Goal: Transaction & Acquisition: Subscribe to service/newsletter

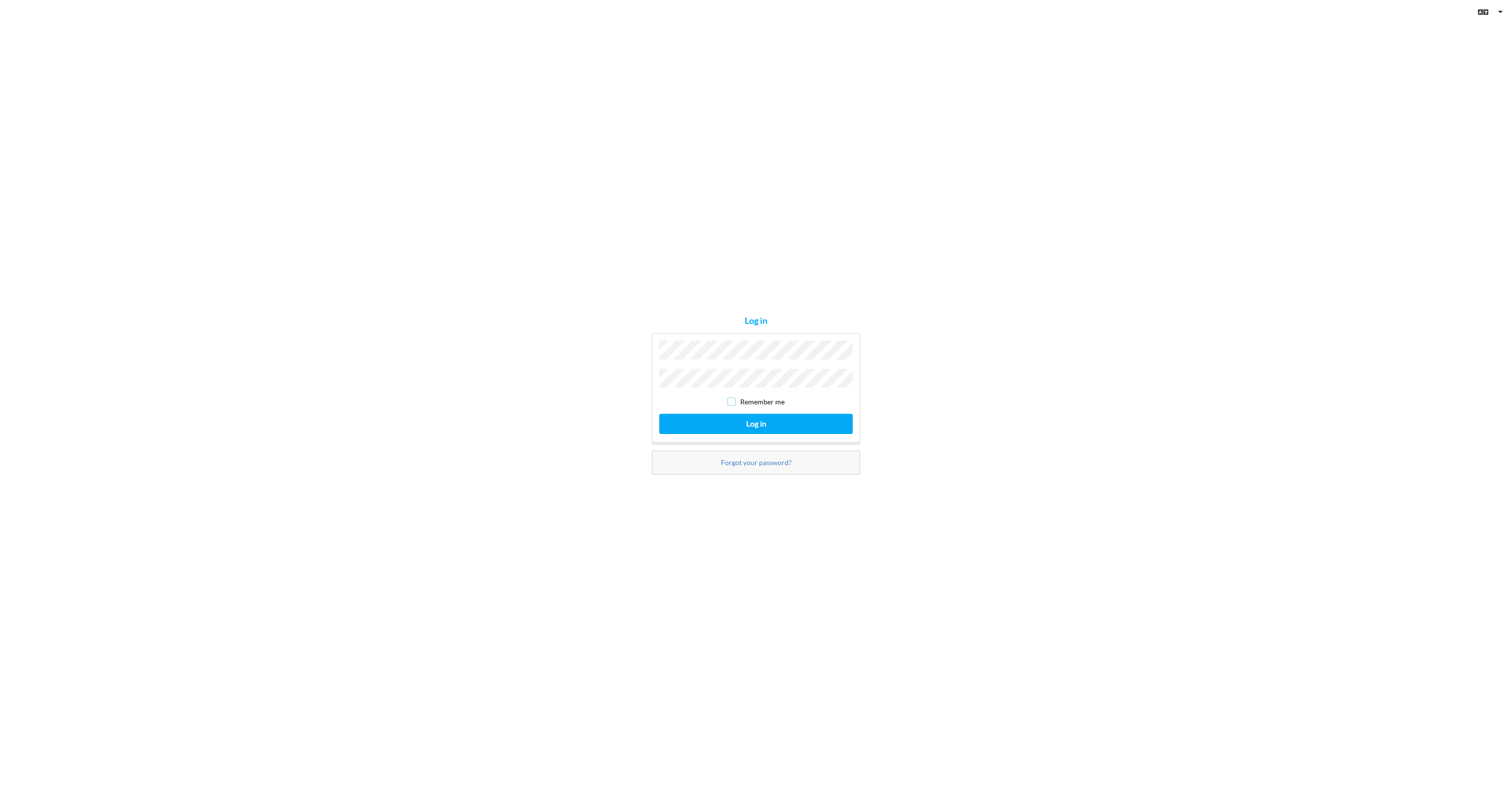
click at [736, 397] on input "checkbox" at bounding box center [731, 401] width 9 height 9
checkbox input "true"
click at [751, 420] on button "Log in" at bounding box center [756, 424] width 194 height 20
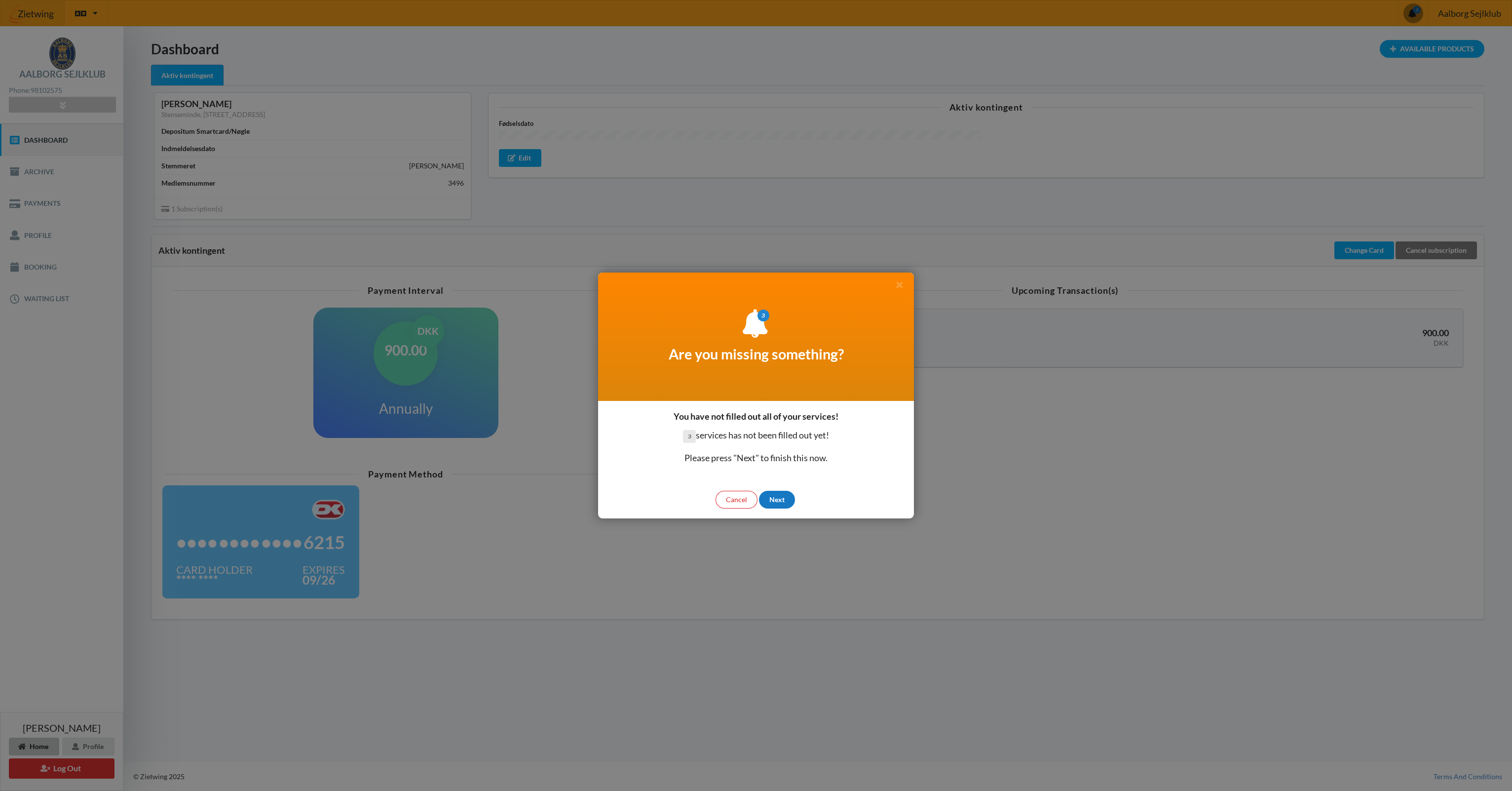
click at [777, 498] on div "Next" at bounding box center [776, 499] width 36 height 17
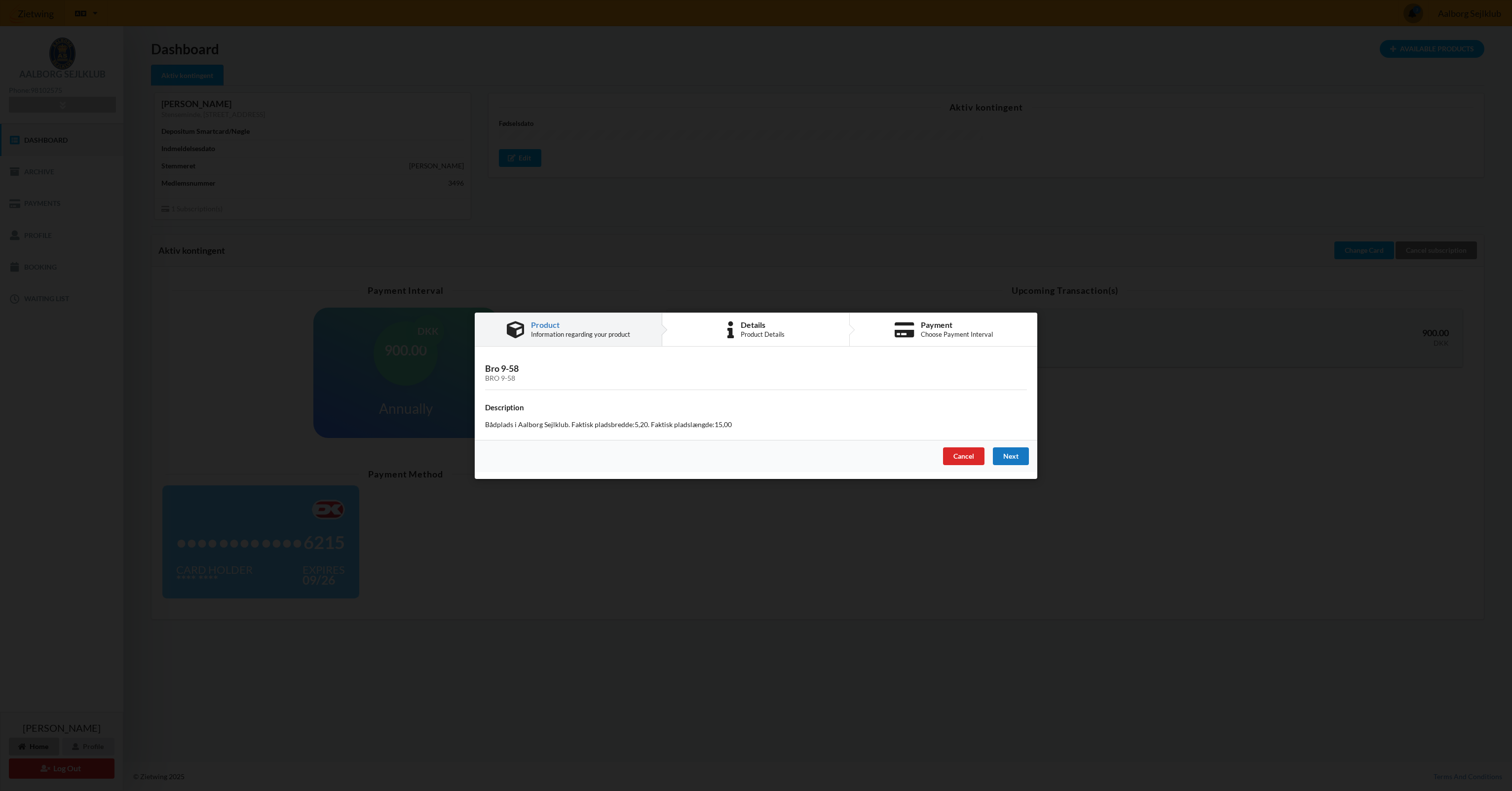
click at [1017, 454] on div "Next" at bounding box center [1010, 456] width 36 height 17
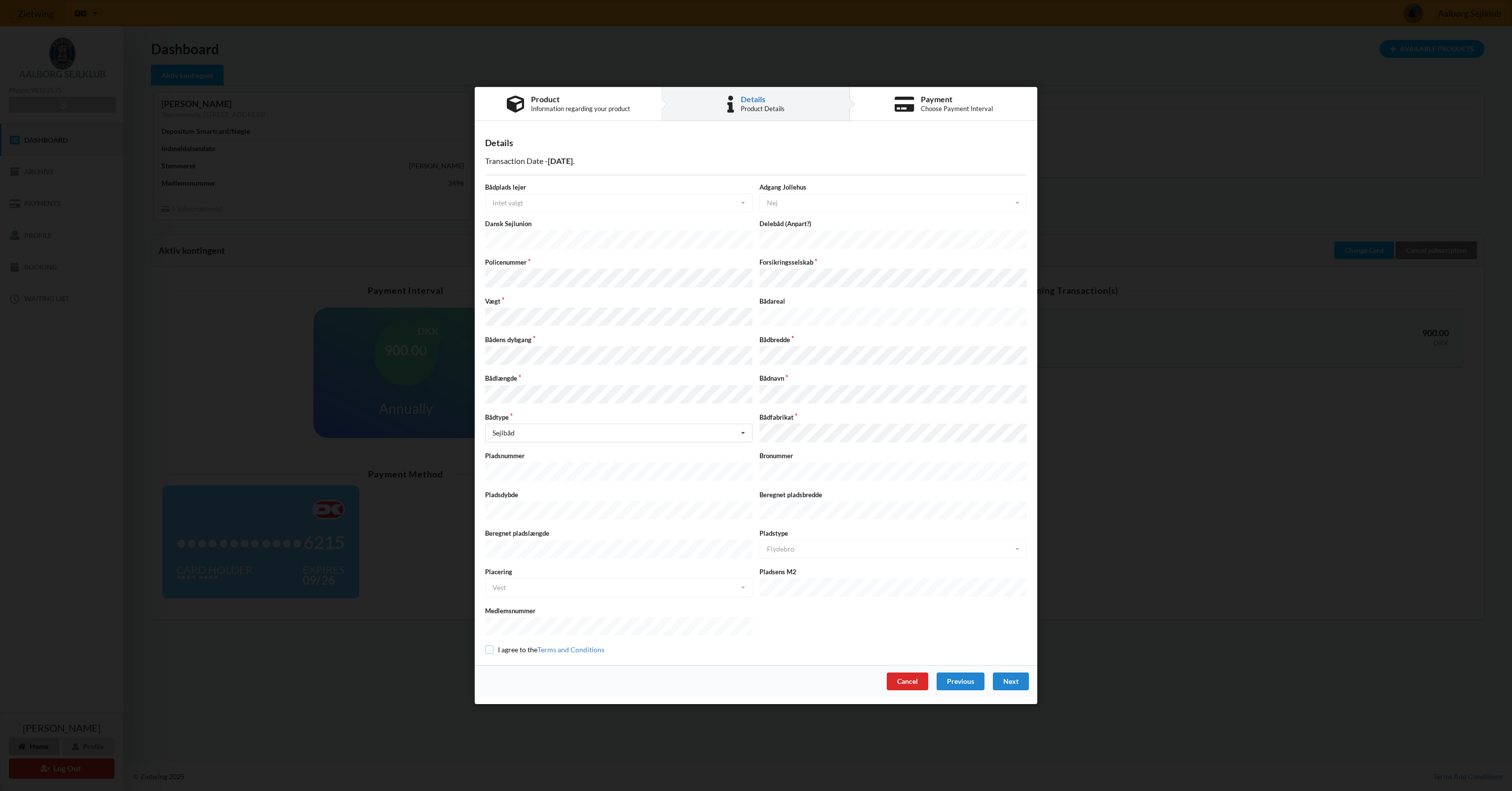
click at [491, 645] on input "checkbox" at bounding box center [488, 649] width 9 height 9
checkbox input "true"
click at [742, 644] on div "Details Transaction Date - [DATE] Bådplads lejer Intet valgt Intet valgt Ja Nej…" at bounding box center [756, 396] width 562 height 536
drag, startPoint x: 747, startPoint y: 641, endPoint x: 709, endPoint y: 649, distance: 38.8
click at [709, 649] on div "Details Transaction Date - [DATE] Bådplads lejer Intet valgt Intet valgt Ja Nej…" at bounding box center [756, 396] width 562 height 536
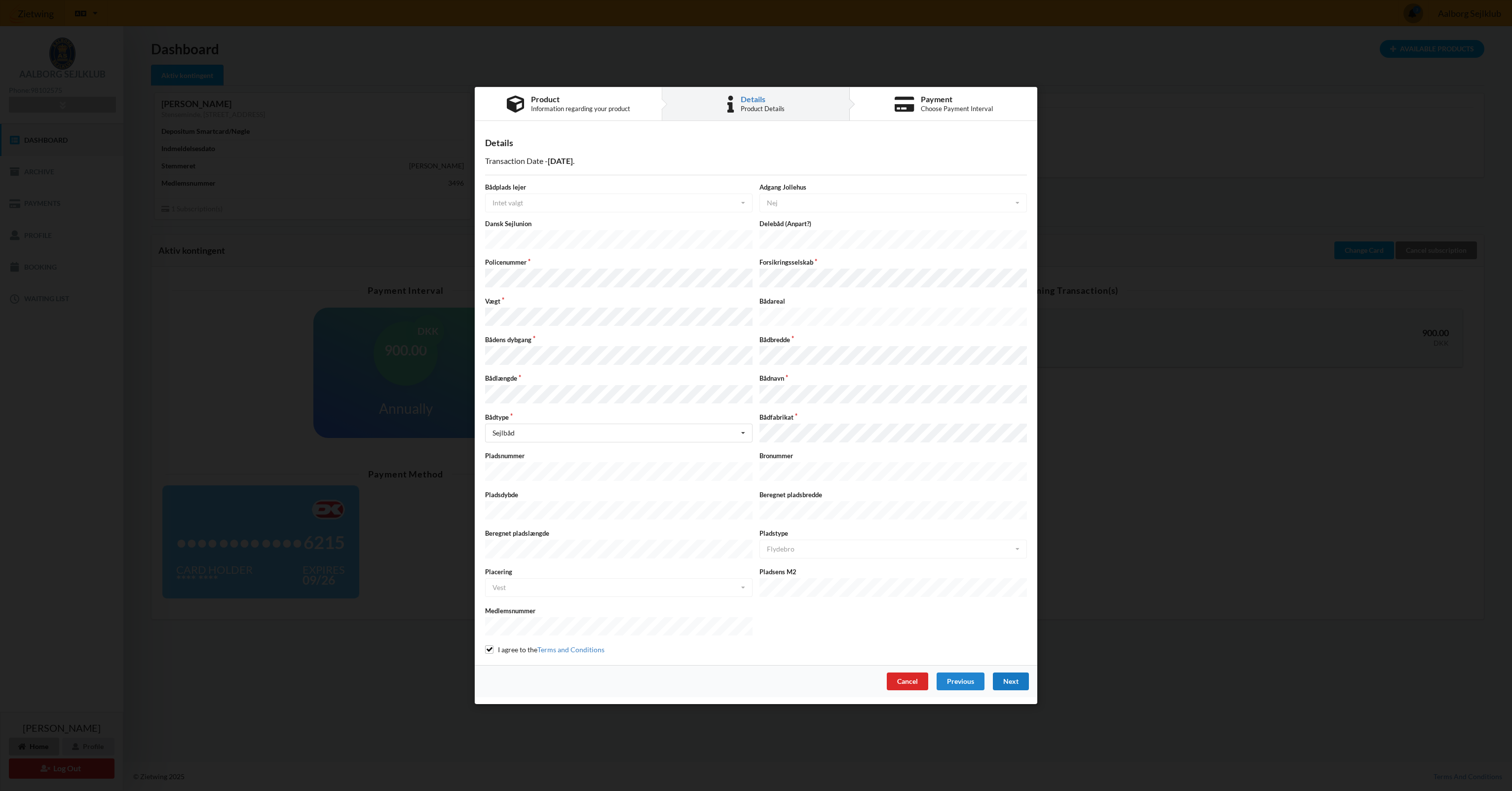
click at [1012, 672] on div "Next" at bounding box center [1010, 680] width 36 height 17
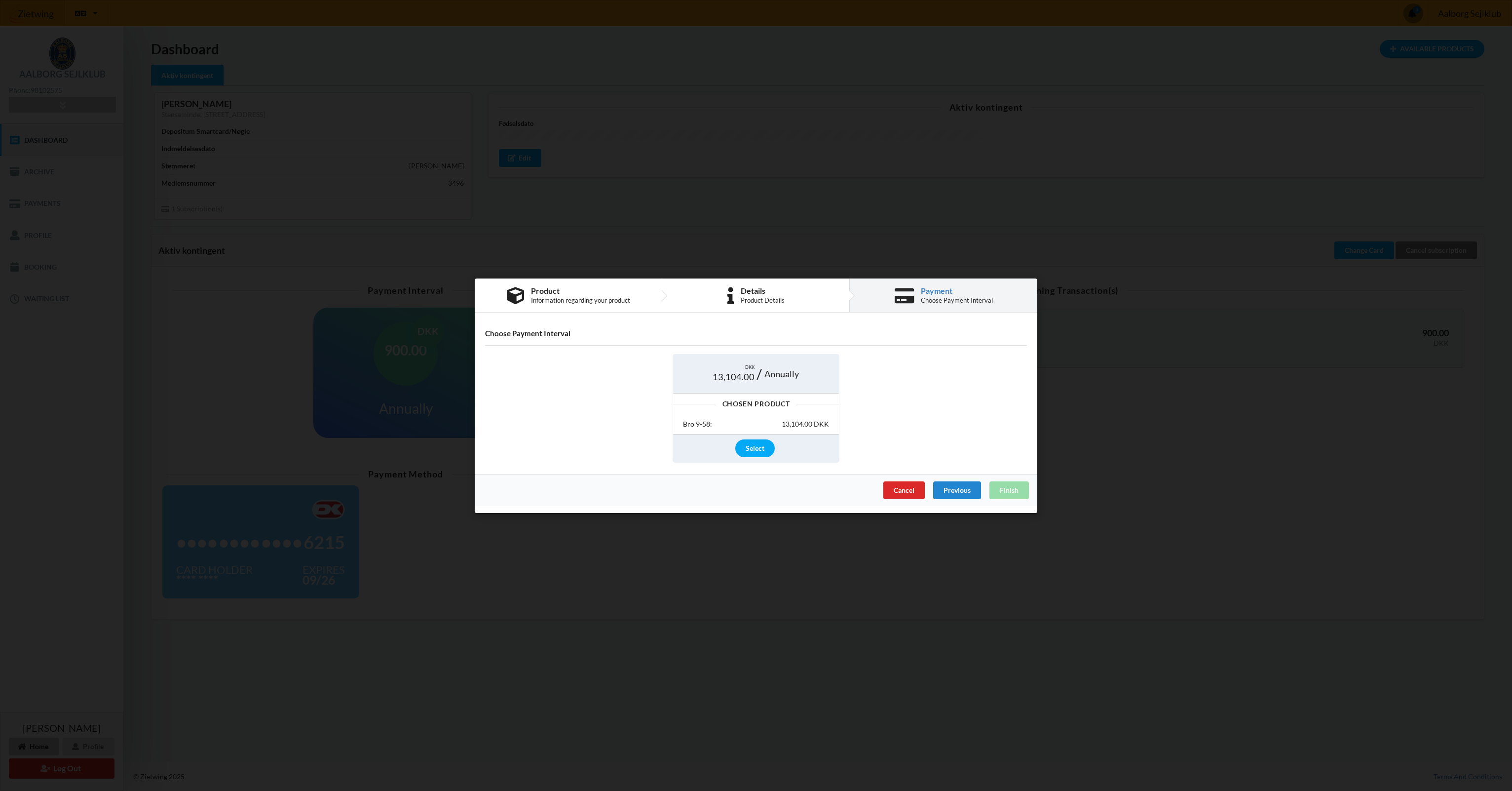
click at [945, 302] on div "Choose Payment Interval" at bounding box center [957, 300] width 72 height 8
click at [750, 448] on div "Select" at bounding box center [755, 448] width 40 height 17
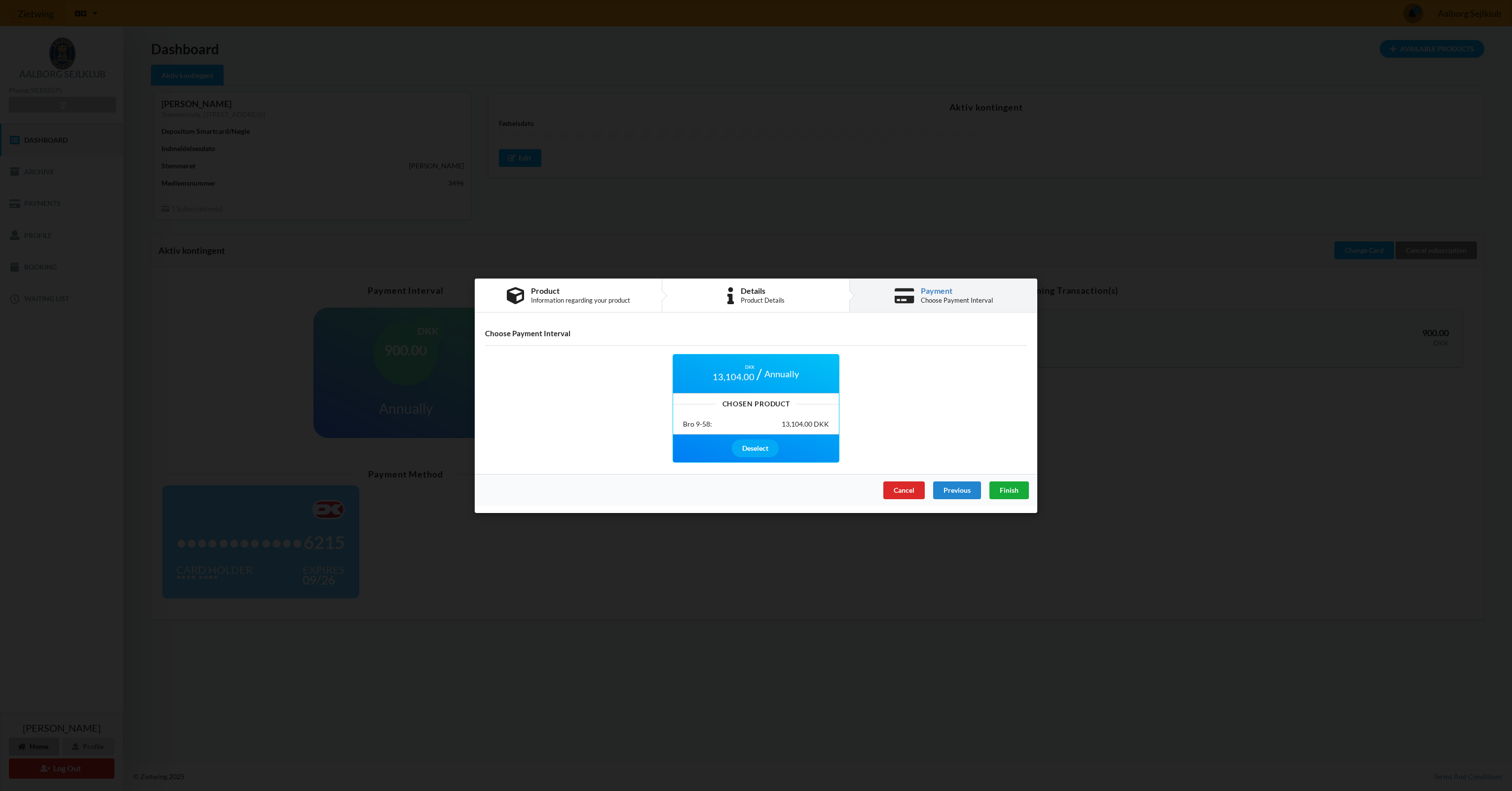
click at [1010, 490] on span "Finish" at bounding box center [1008, 489] width 18 height 9
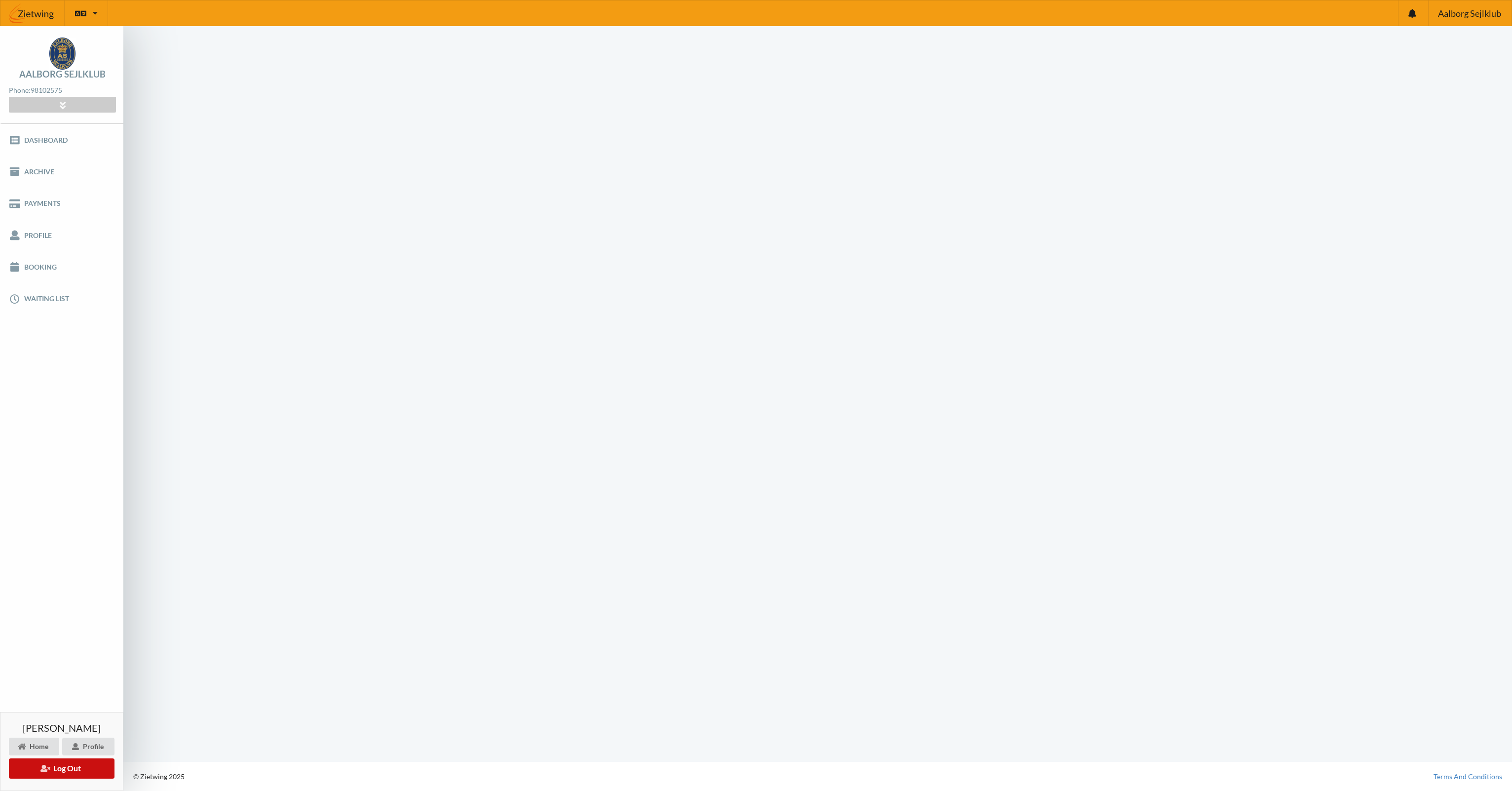
click at [67, 768] on button "Log Out" at bounding box center [61, 768] width 106 height 20
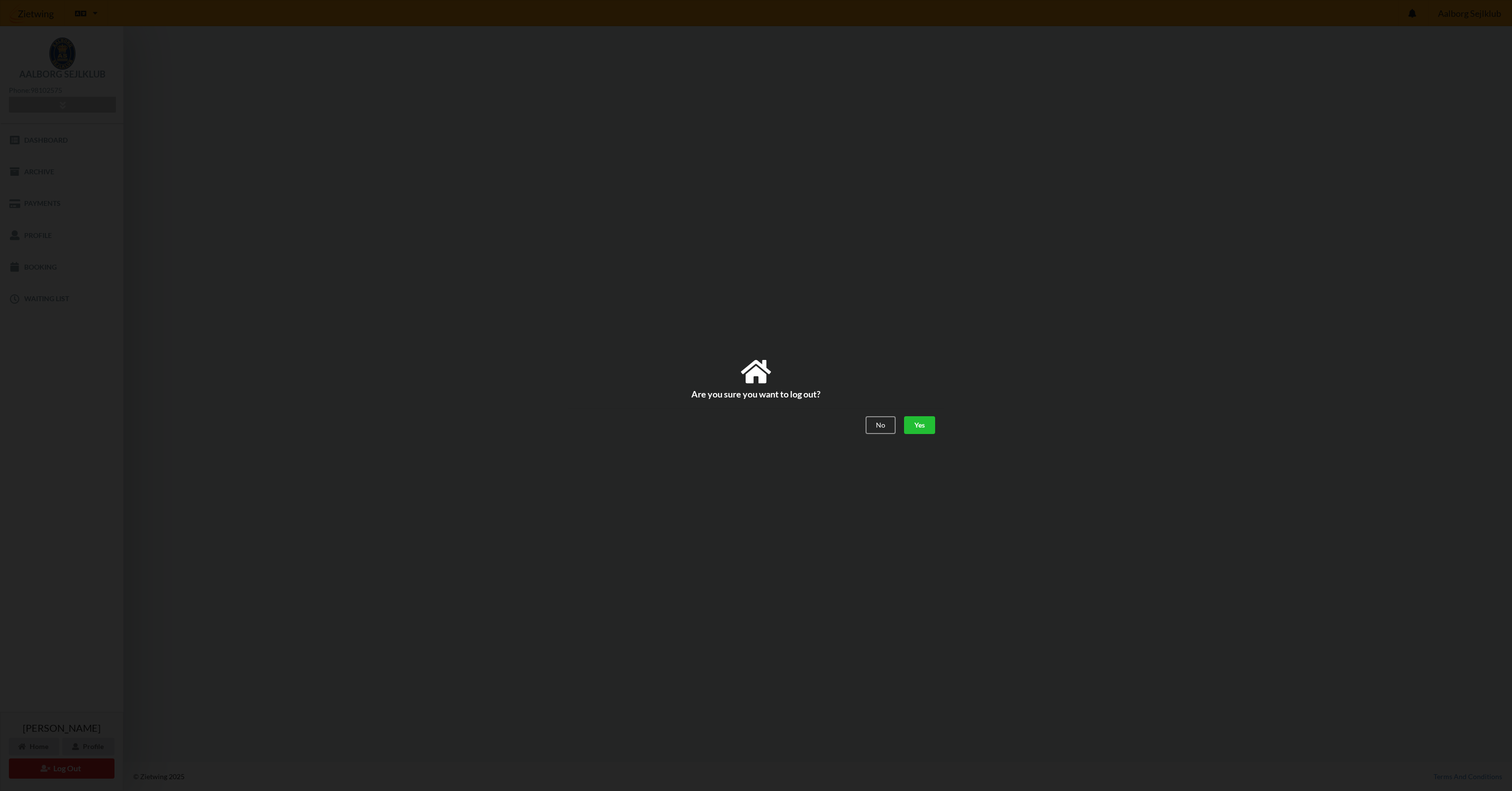
click at [919, 427] on div "Yes" at bounding box center [920, 426] width 31 height 17
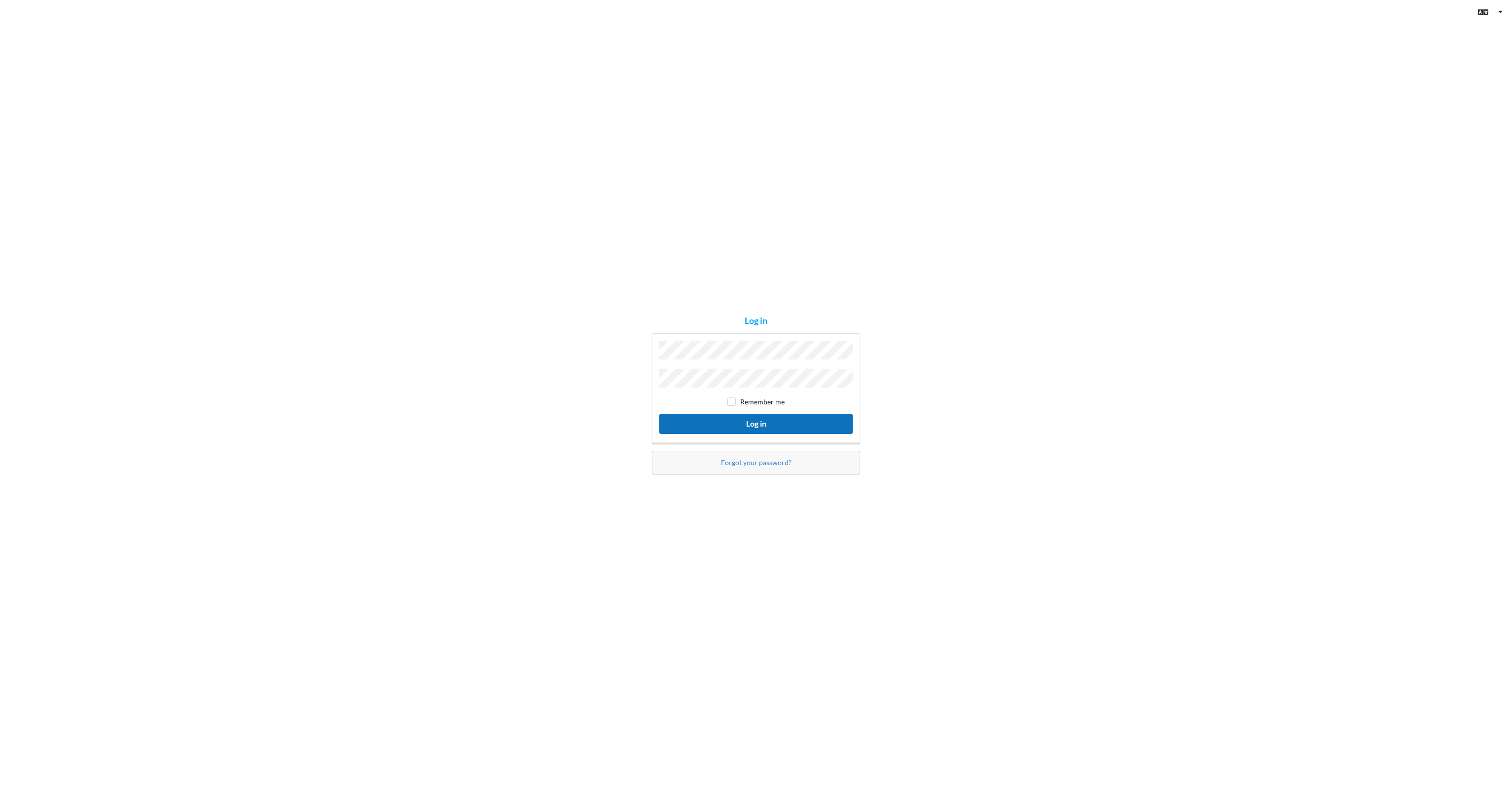
click at [756, 424] on button "Log in" at bounding box center [756, 424] width 194 height 20
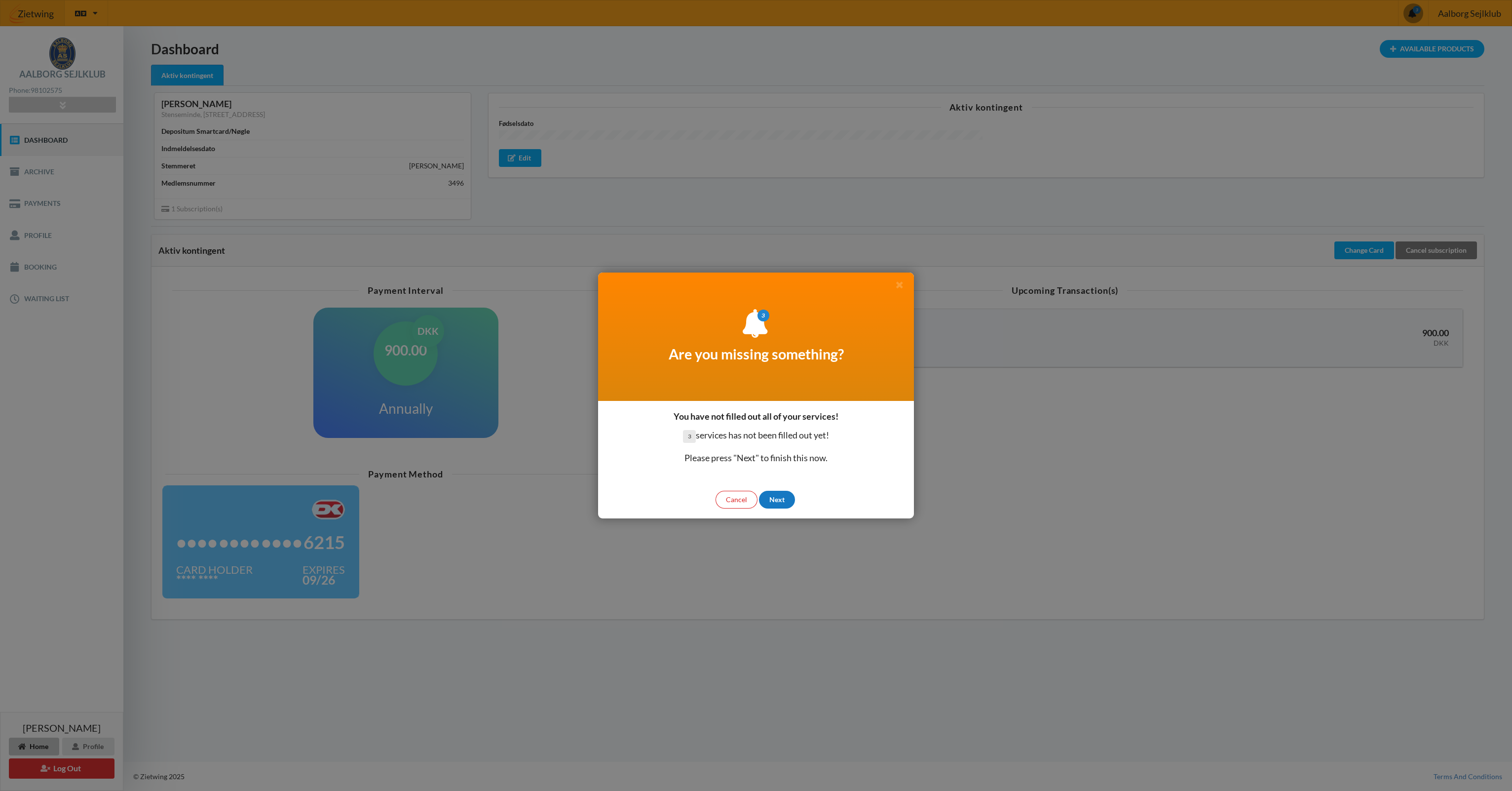
click at [775, 499] on div "Next" at bounding box center [776, 499] width 36 height 17
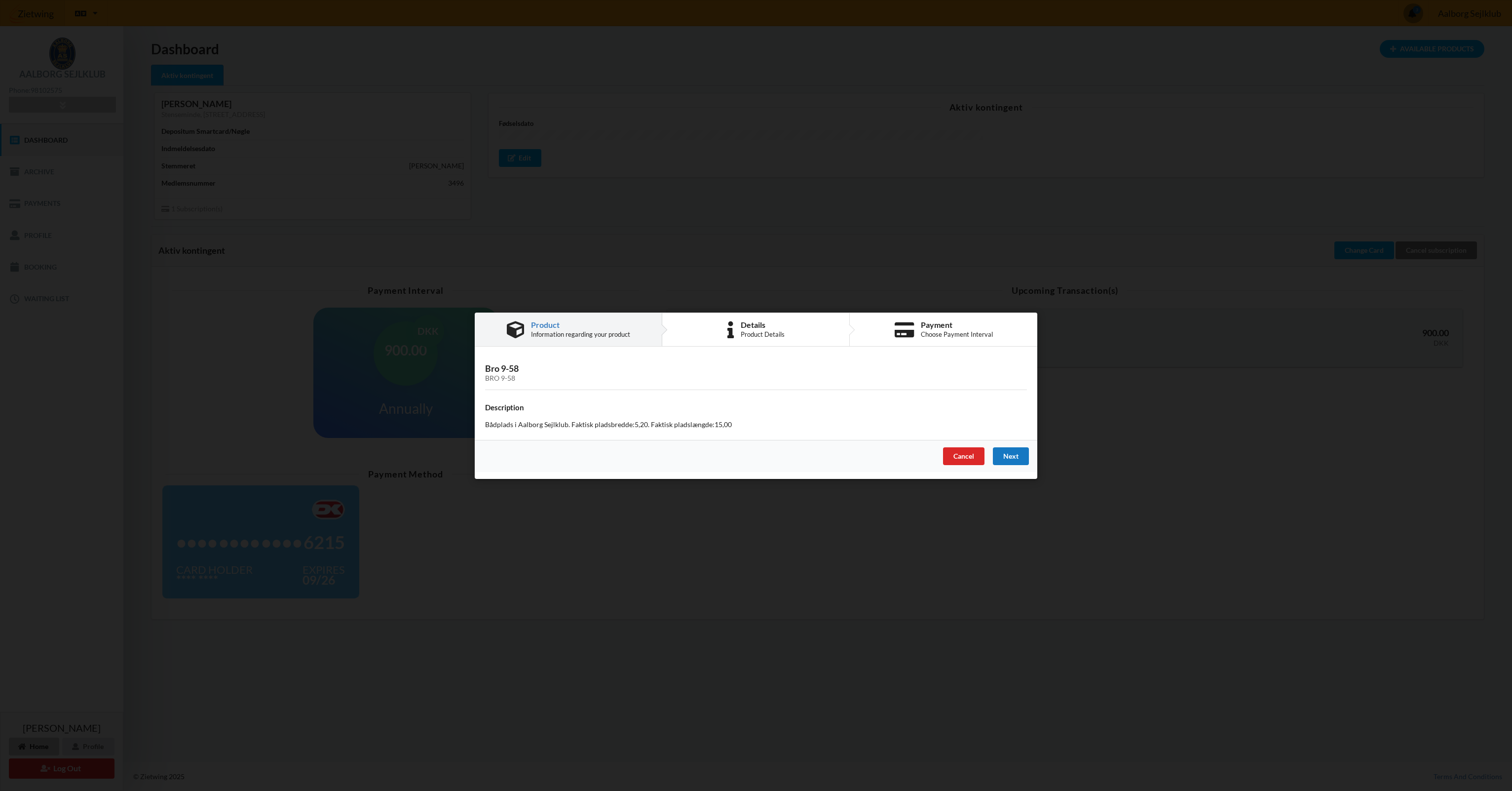
click at [1016, 454] on div "Next" at bounding box center [1010, 456] width 36 height 17
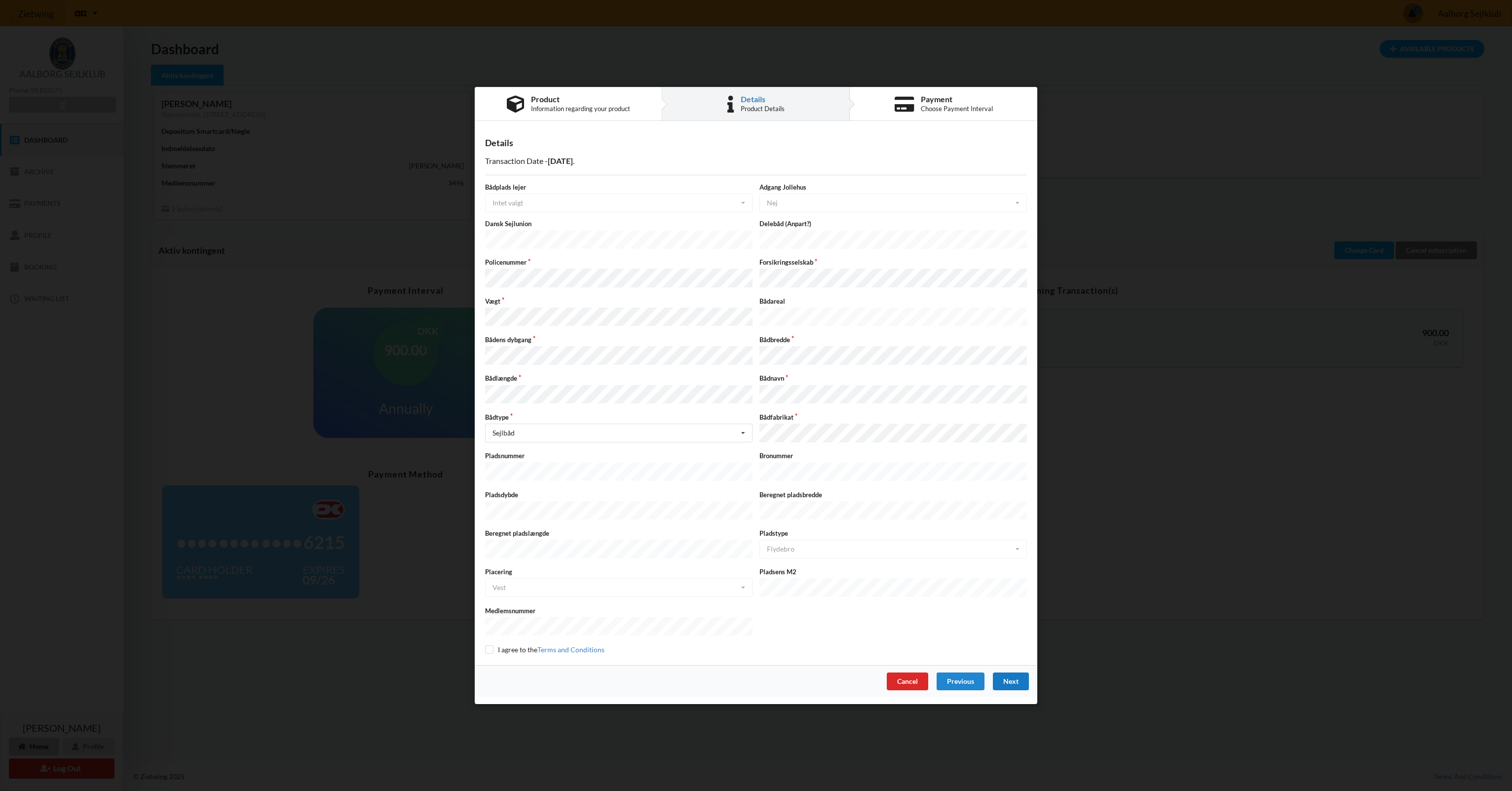
click at [1013, 672] on div "Next" at bounding box center [1010, 680] width 36 height 17
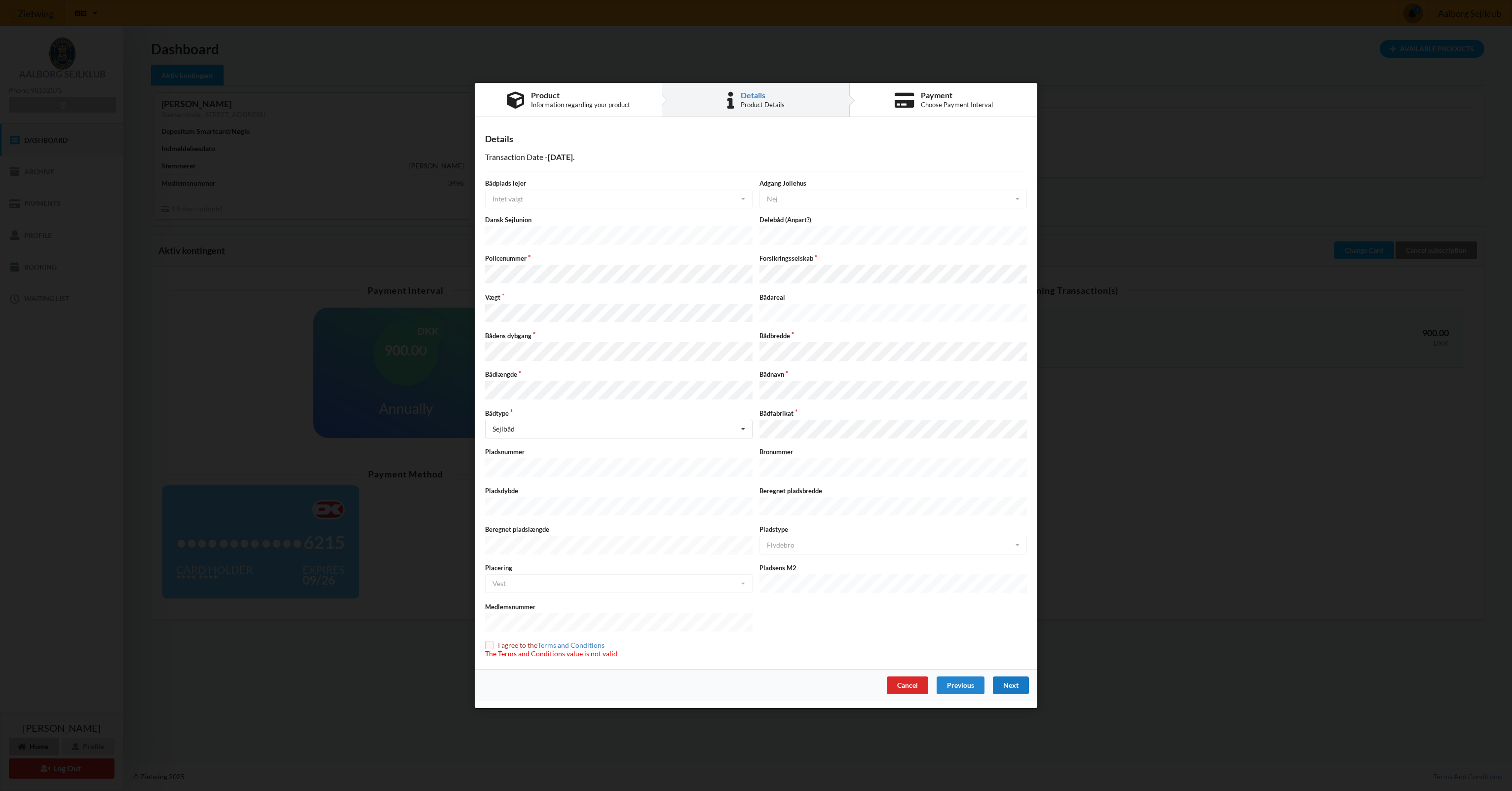
click at [1011, 676] on div "Next" at bounding box center [1010, 684] width 36 height 17
click at [491, 641] on input "checkbox" at bounding box center [488, 645] width 9 height 9
checkbox input "true"
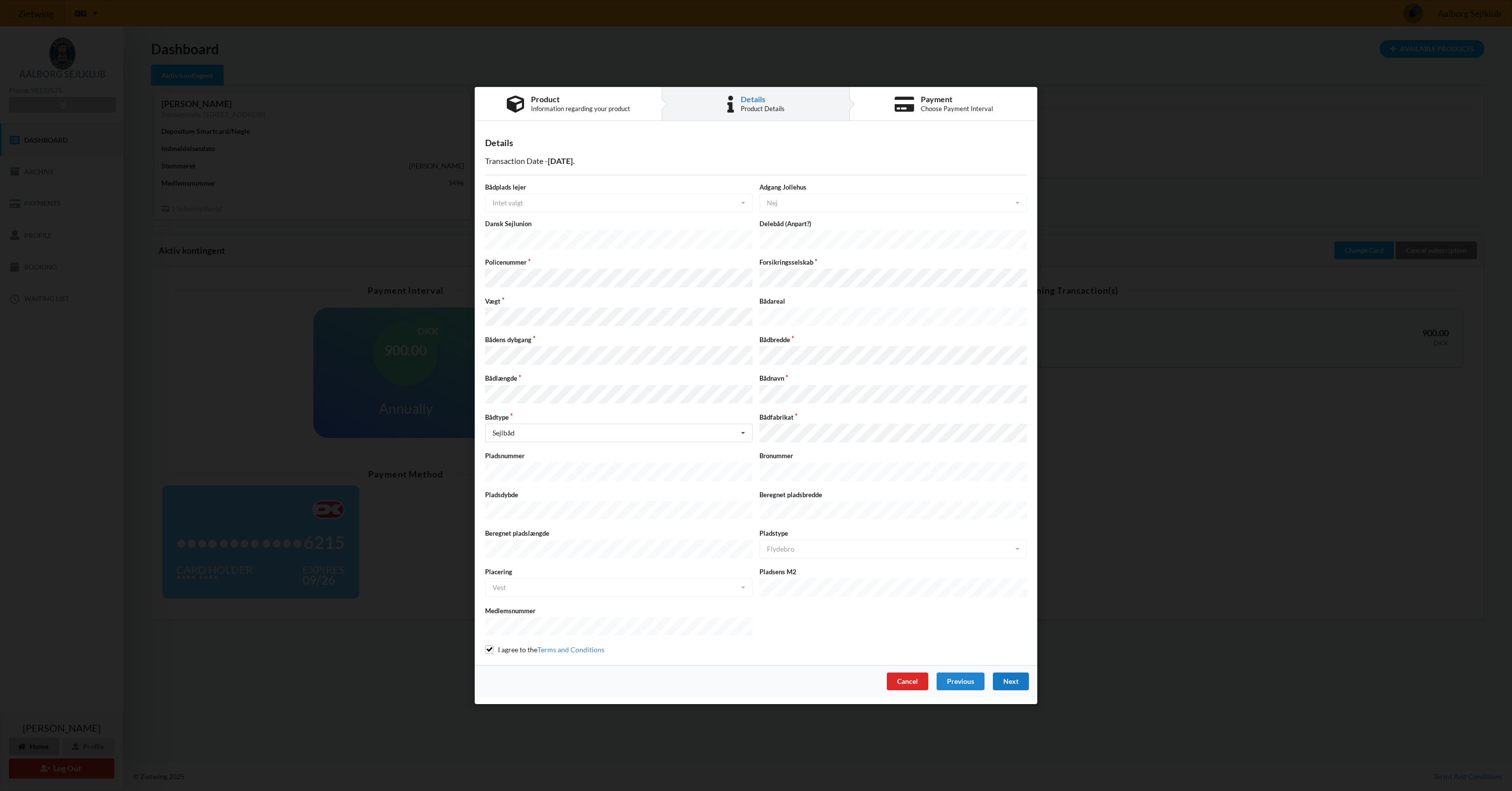
click at [1010, 672] on div "Next" at bounding box center [1010, 680] width 36 height 17
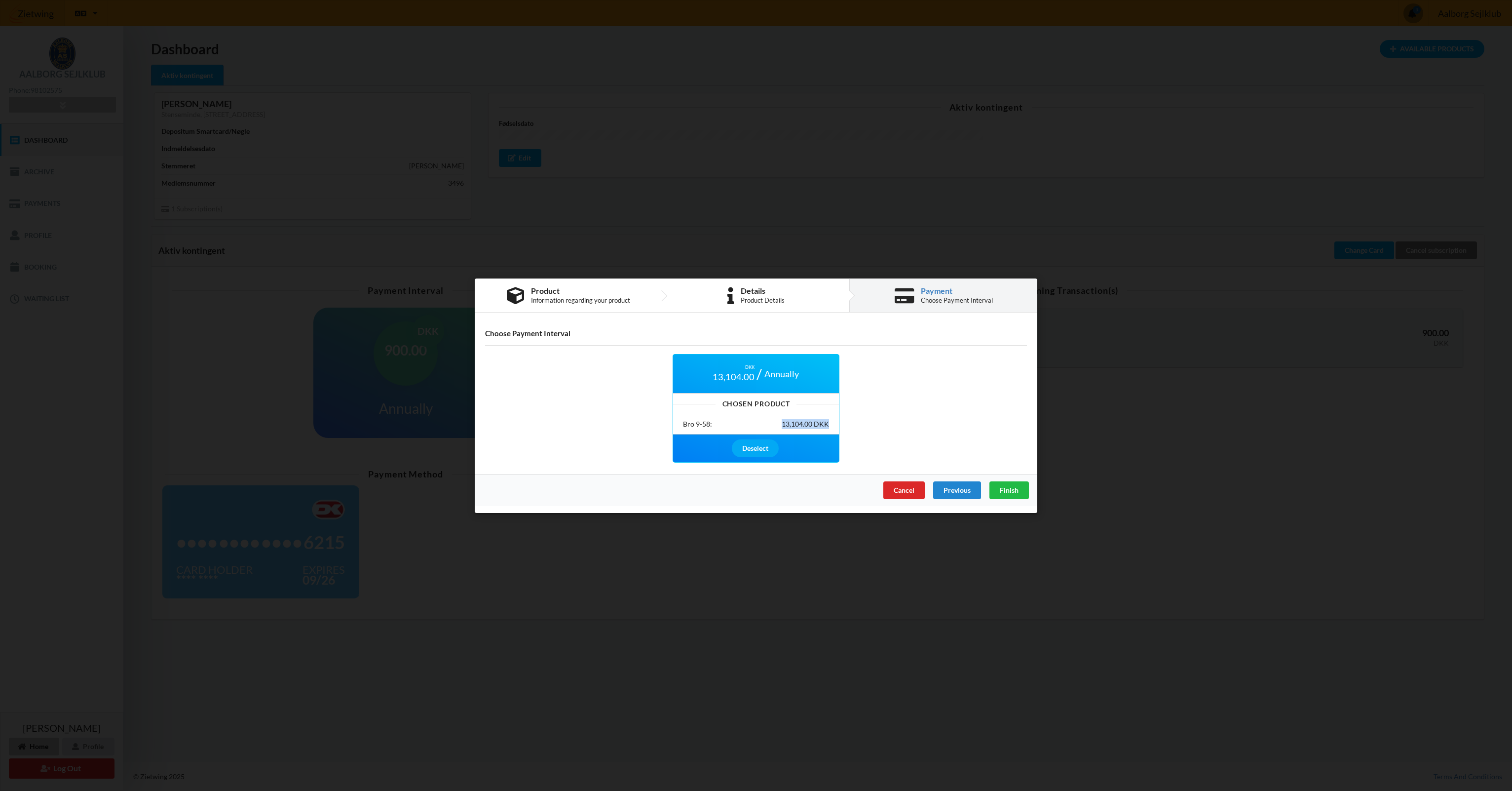
drag, startPoint x: 829, startPoint y: 423, endPoint x: 773, endPoint y: 423, distance: 56.0
click at [773, 423] on div "Bro 9-58: 13,104.00 DKK" at bounding box center [756, 424] width 146 height 10
drag, startPoint x: 773, startPoint y: 423, endPoint x: 793, endPoint y: 468, distance: 49.2
click at [794, 464] on div "DKK 13,104.00 Annually Chosen Product Bro 9-58: 13,104.00 DKK Deselect" at bounding box center [755, 408] width 555 height 122
click at [1010, 489] on span "Finish" at bounding box center [1008, 489] width 18 height 9
